Goal: Task Accomplishment & Management: Use online tool/utility

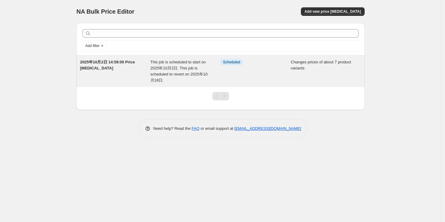
click at [221, 68] on div "Info Scheduled" at bounding box center [256, 71] width 70 height 24
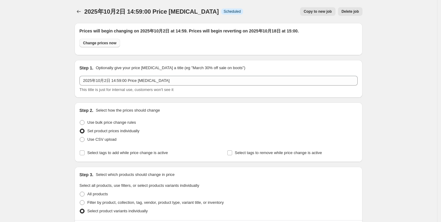
click at [107, 44] on span "Change prices now" at bounding box center [99, 43] width 33 height 5
radio input "true"
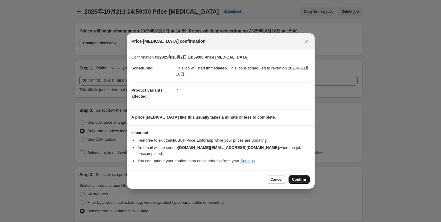
click at [303, 180] on button "Confirm" at bounding box center [299, 179] width 21 height 8
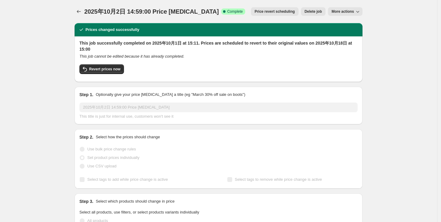
click at [80, 10] on icon "Price change jobs" at bounding box center [79, 11] width 6 height 6
